Goal: Task Accomplishment & Management: Manage account settings

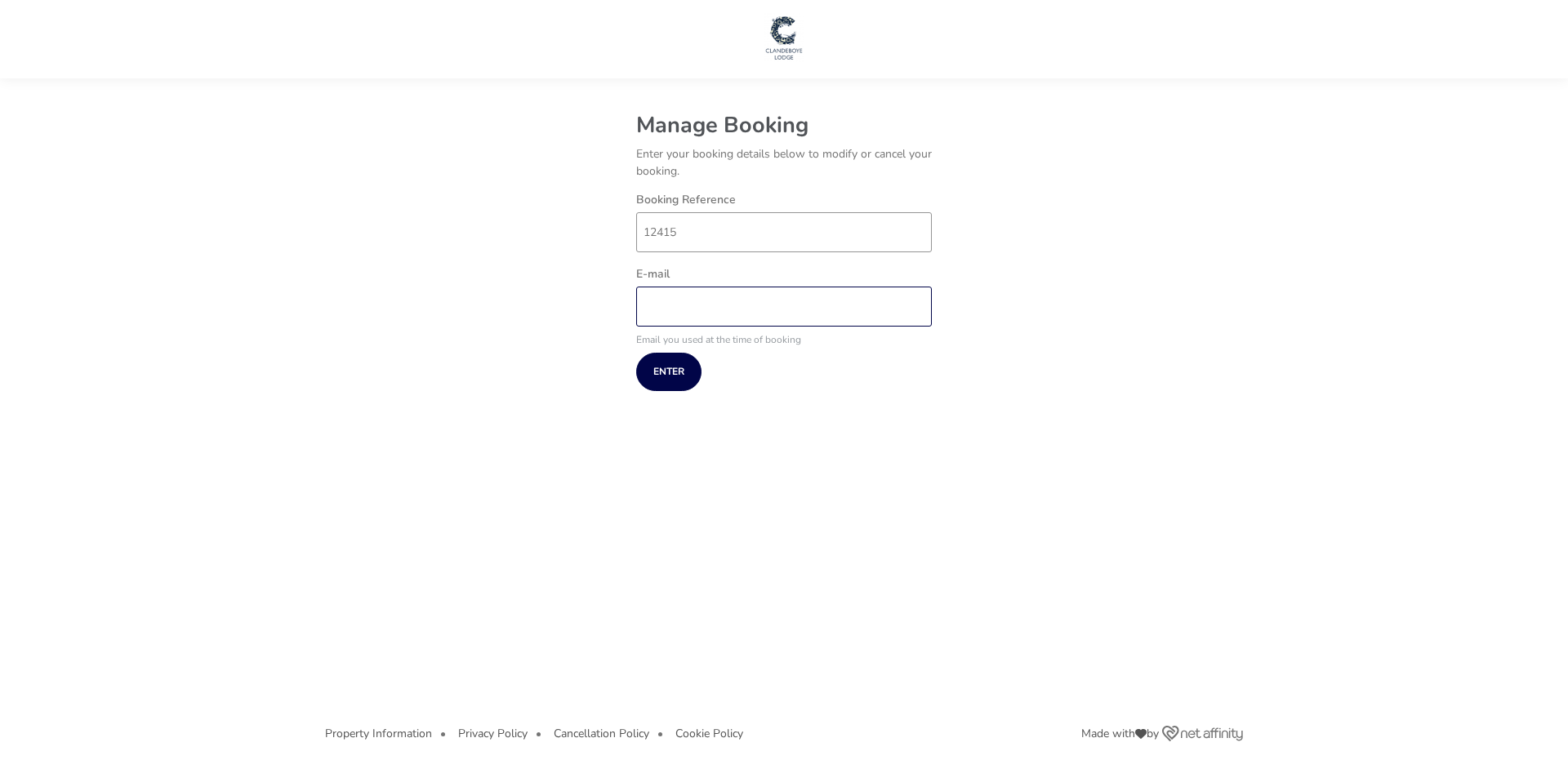
click at [755, 303] on input "E-mail" at bounding box center [784, 307] width 296 height 40
type input "[EMAIL_ADDRESS][DOMAIN_NAME]"
click at [677, 365] on button "Enter" at bounding box center [669, 372] width 65 height 39
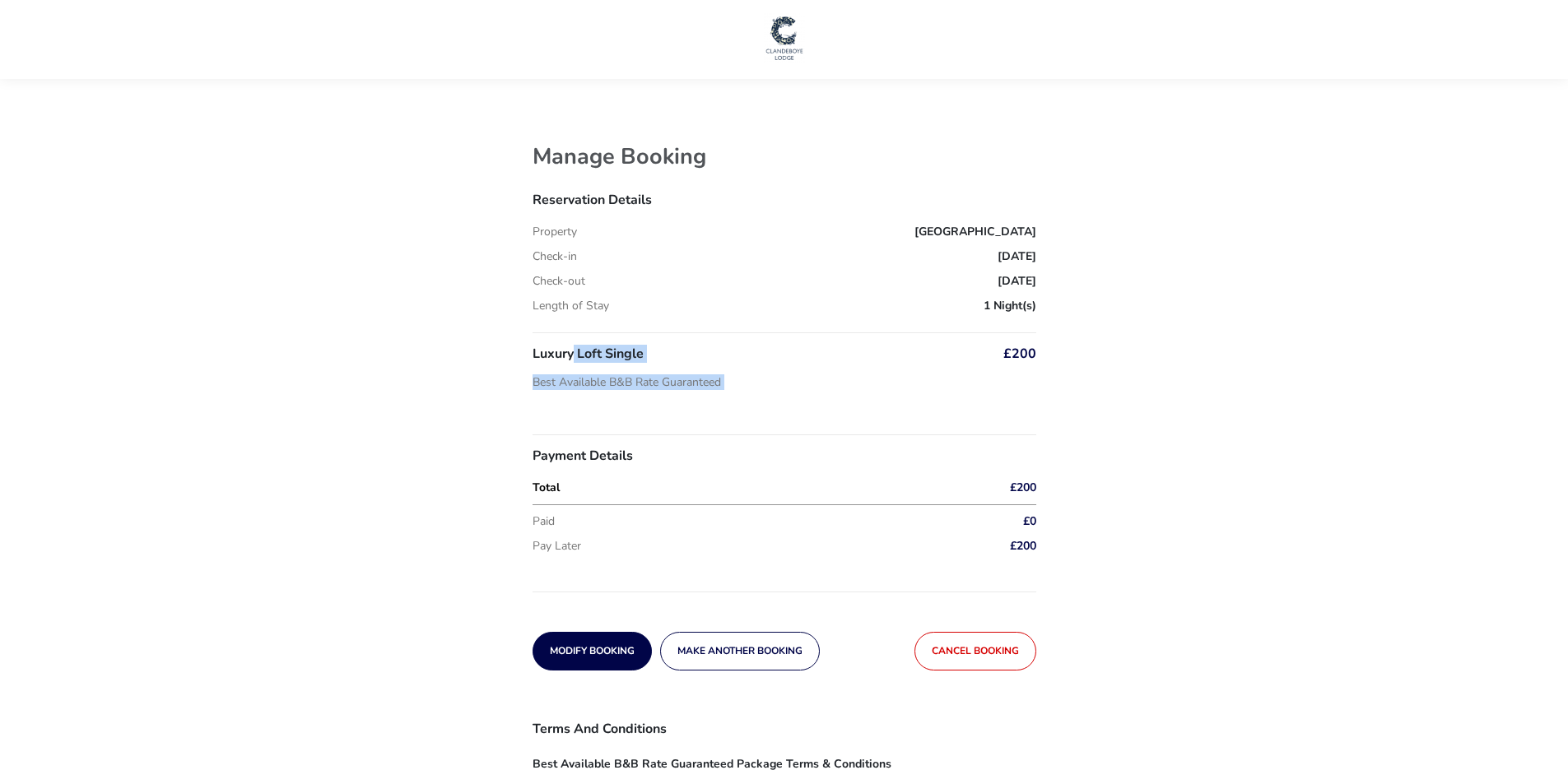
drag, startPoint x: 564, startPoint y: 346, endPoint x: 965, endPoint y: 365, distance: 401.4
click at [965, 365] on div "Luxury Loft Single Best Available B&B Rate Guaranteed £200" at bounding box center [784, 376] width 504 height 57
click at [583, 640] on button "Modify Booking" at bounding box center [591, 651] width 119 height 39
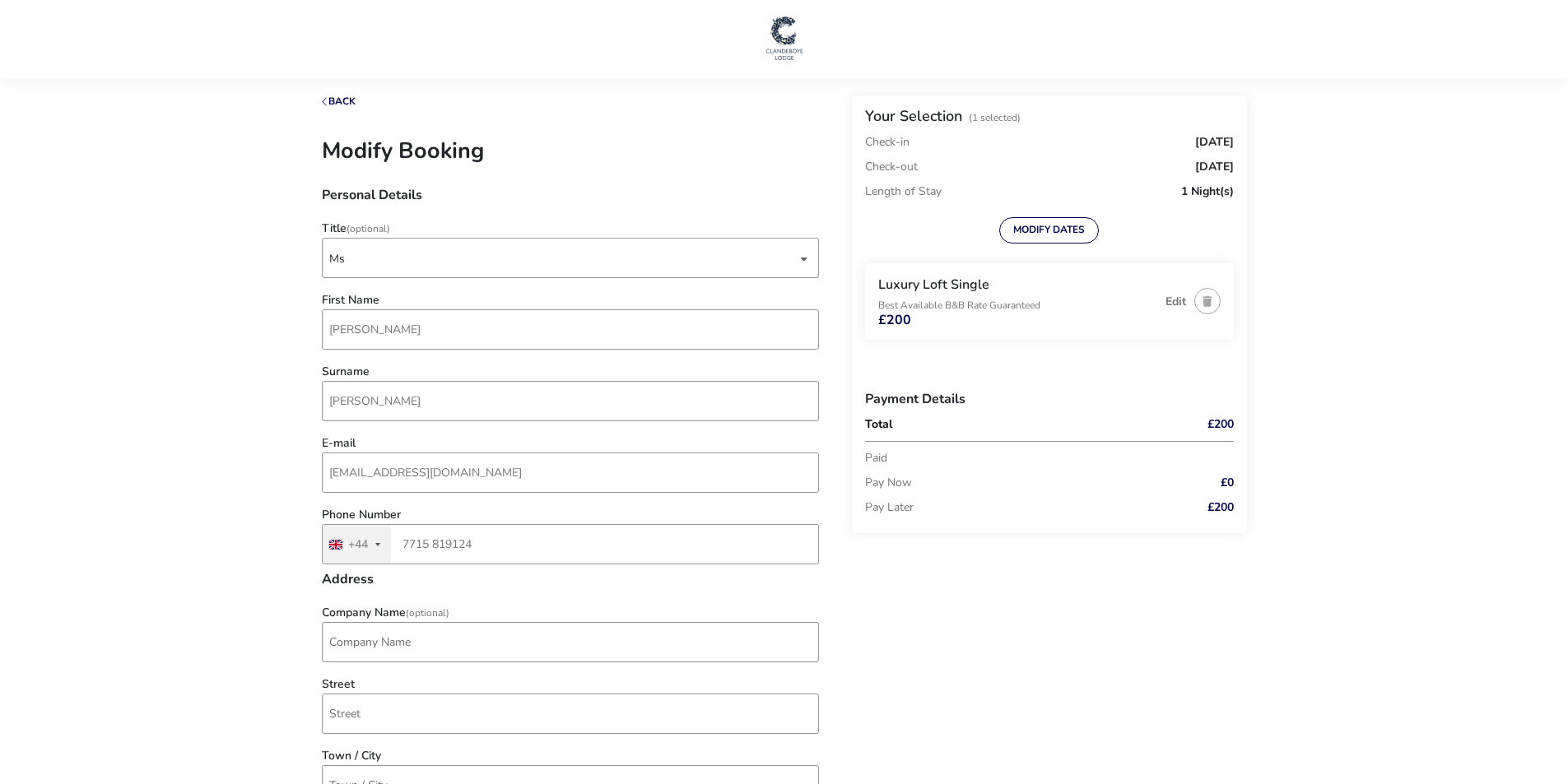
type input "[STREET_ADDRESS]"
type input "Richhill"
type input "BT61 9NL"
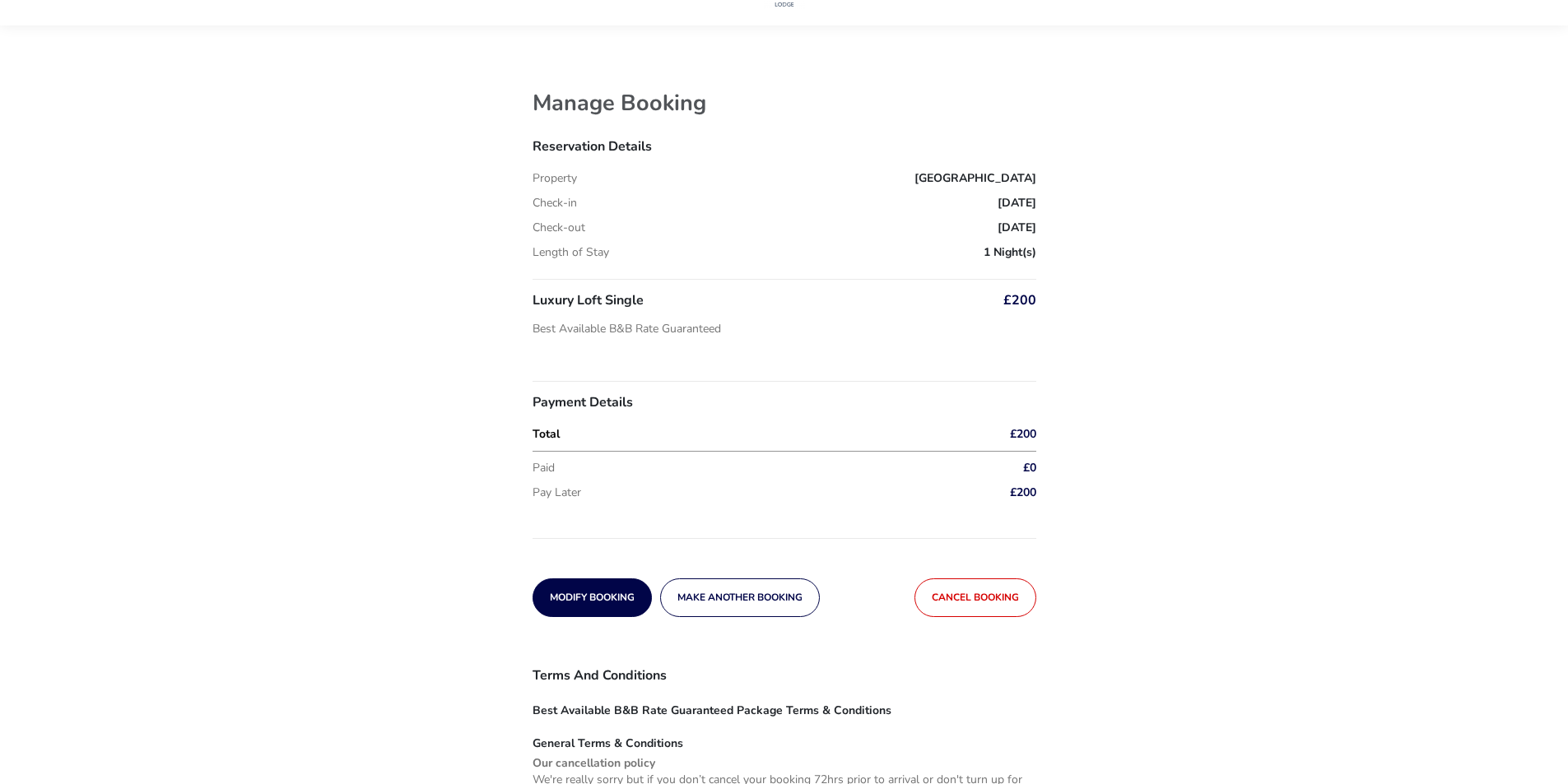
scroll to position [82, 0]
